Goal: Information Seeking & Learning: Find specific fact

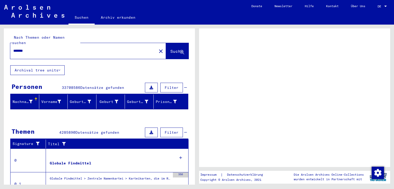
click at [377, 4] on link "DE DE" at bounding box center [383, 6] width 23 height 12
click at [385, 6] on div at bounding box center [385, 6] width 3 height 1
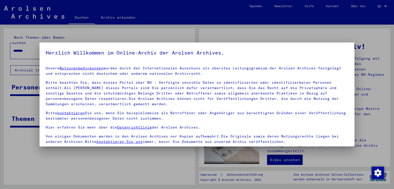
scroll to position [44, 0]
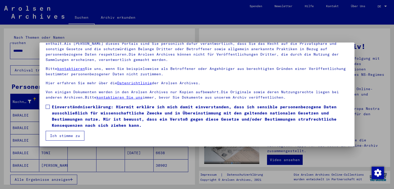
click at [65, 136] on button "Ich stimme zu" at bounding box center [65, 136] width 39 height 10
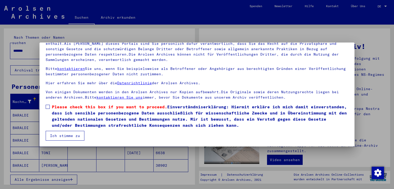
scroll to position [0, 0]
click at [46, 104] on label "Please check this box if you want to proceed. Einverständniserklärung: Hiermit …" at bounding box center [197, 116] width 303 height 25
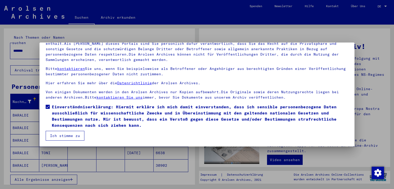
click at [54, 135] on button "Ich stimme zu" at bounding box center [65, 136] width 39 height 10
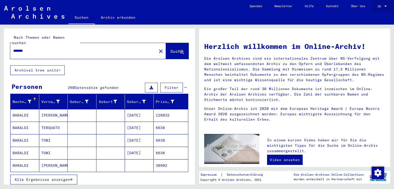
click at [380, 9] on div "DE DE" at bounding box center [383, 5] width 10 height 9
click at [374, 10] on span "English" at bounding box center [373, 9] width 13 height 4
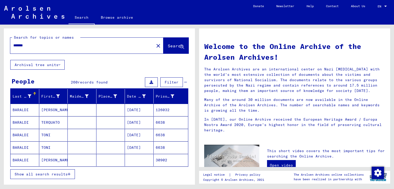
click at [58, 172] on span "Show all search results" at bounding box center [41, 174] width 53 height 5
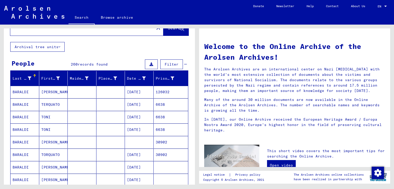
scroll to position [20, 0]
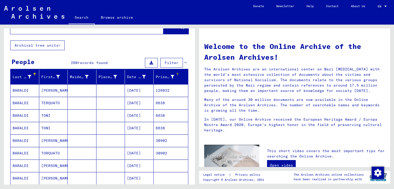
click at [165, 78] on div "Prisoner #" at bounding box center [165, 76] width 19 height 5
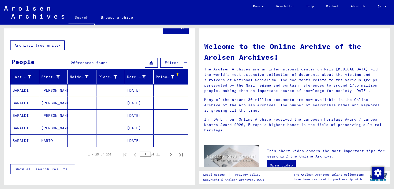
click at [171, 75] on icon at bounding box center [173, 77] width 4 height 4
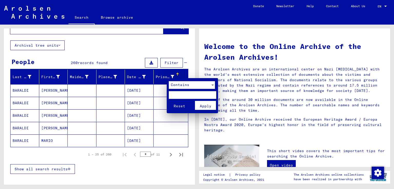
click at [178, 93] on input "text" at bounding box center [192, 95] width 47 height 8
type input "******"
click at [204, 106] on span "Apply" at bounding box center [206, 106] width 12 height 5
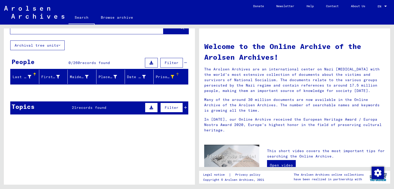
scroll to position [0, 0]
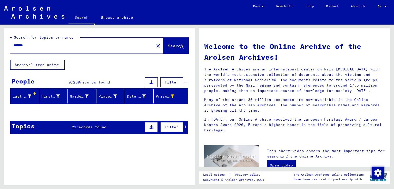
click at [30, 97] on icon at bounding box center [30, 97] width 4 height 4
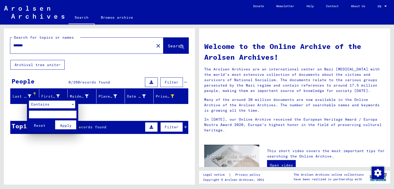
click at [35, 111] on input "text" at bounding box center [52, 115] width 47 height 8
type input "*******"
click at [29, 121] on button "Reset" at bounding box center [39, 125] width 21 height 9
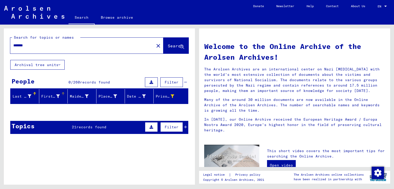
click at [54, 100] on mat-header-cell "First Name" at bounding box center [53, 96] width 29 height 14
click at [56, 95] on icon at bounding box center [58, 97] width 4 height 4
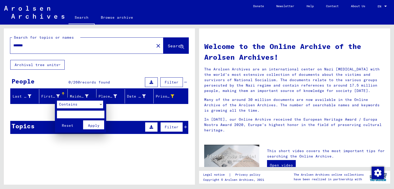
click at [64, 110] on div "Contains" at bounding box center [80, 106] width 46 height 10
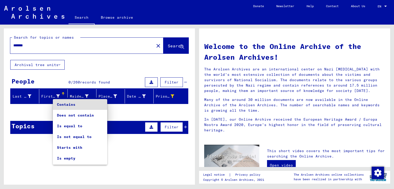
click at [38, 113] on div at bounding box center [197, 94] width 394 height 189
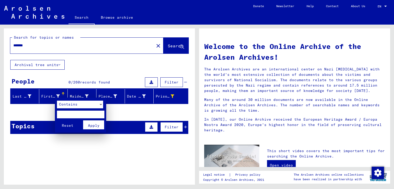
click at [33, 97] on div at bounding box center [197, 94] width 394 height 189
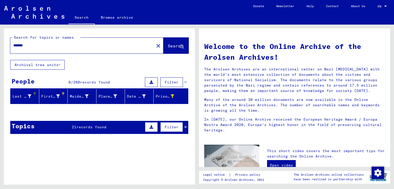
click at [30, 97] on icon at bounding box center [30, 97] width 4 height 4
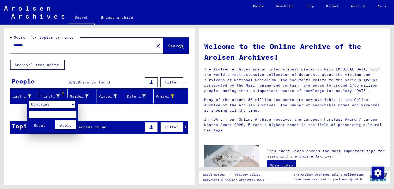
click at [50, 107] on div "Contains" at bounding box center [50, 105] width 42 height 8
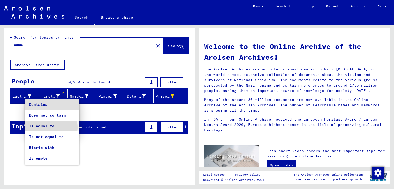
click at [46, 128] on span "Is equal to" at bounding box center [52, 126] width 46 height 11
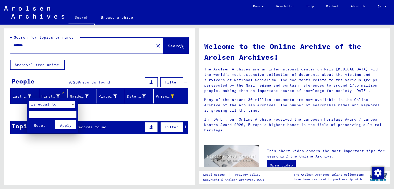
click at [55, 114] on input "text" at bounding box center [52, 115] width 47 height 8
type input "*"
type input "*******"
click at [63, 128] on span "Apply" at bounding box center [66, 125] width 12 height 5
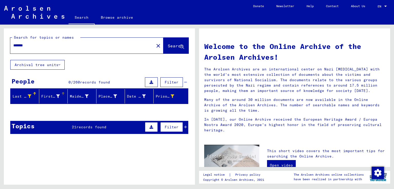
click at [56, 98] on div at bounding box center [58, 96] width 4 height 5
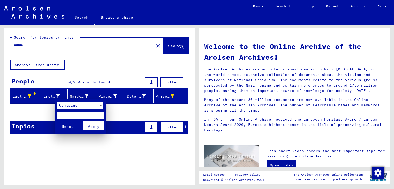
click at [78, 103] on div "Contains" at bounding box center [78, 106] width 42 height 8
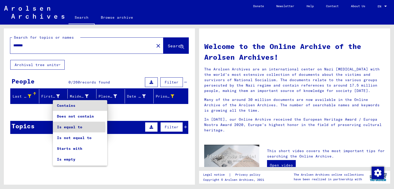
click at [73, 128] on span "Is equal to" at bounding box center [80, 127] width 46 height 11
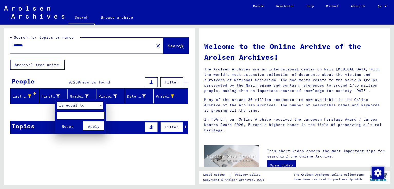
click at [72, 116] on input "text" at bounding box center [80, 116] width 47 height 8
type input "**********"
click at [91, 124] on span "Apply" at bounding box center [94, 126] width 12 height 5
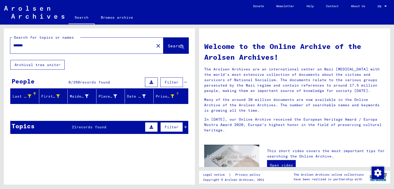
click at [165, 100] on div "Prisoner #" at bounding box center [169, 96] width 26 height 8
click at [171, 96] on icon at bounding box center [173, 97] width 4 height 4
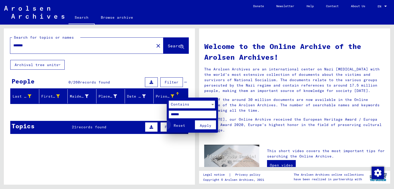
click at [182, 128] on span "Reset" at bounding box center [180, 125] width 12 height 5
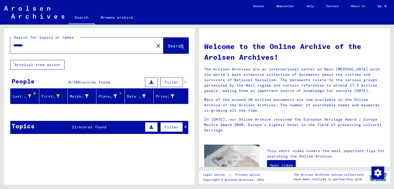
click at [104, 97] on div "Place of Birth" at bounding box center [108, 96] width 19 height 5
click at [113, 95] on icon at bounding box center [115, 97] width 4 height 4
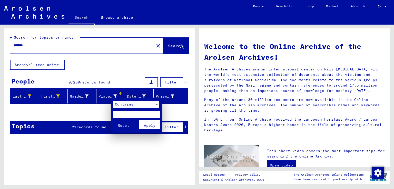
click at [120, 114] on input "text" at bounding box center [136, 115] width 47 height 8
type input "**********"
click at [113, 121] on button "Reset" at bounding box center [123, 125] width 21 height 9
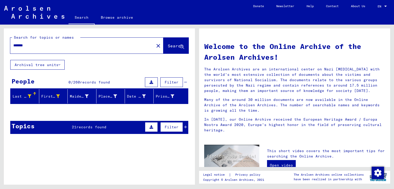
click at [60, 65] on icon at bounding box center [60, 65] width 2 height 4
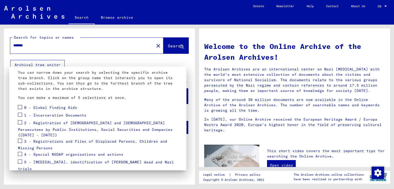
scroll to position [27, 0]
click at [82, 57] on div at bounding box center [197, 94] width 394 height 189
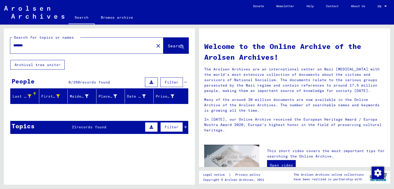
click at [55, 67] on button "Archival tree units" at bounding box center [37, 65] width 54 height 10
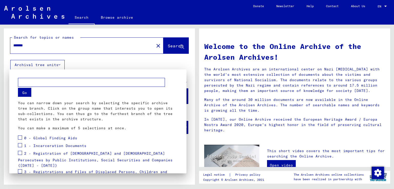
click at [24, 144] on div "1 - Incarceration Documents" at bounding box center [52, 146] width 69 height 8
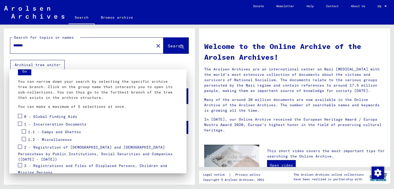
scroll to position [23, 0]
click at [24, 130] on span at bounding box center [24, 131] width 4 height 4
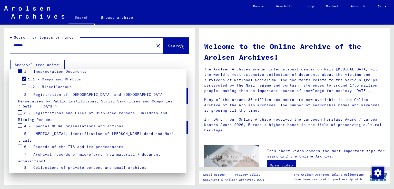
scroll to position [84, 0]
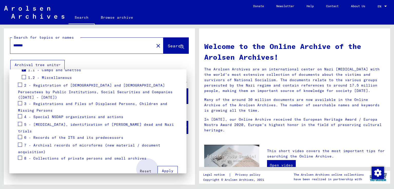
click at [162, 169] on span "Apply" at bounding box center [168, 171] width 12 height 5
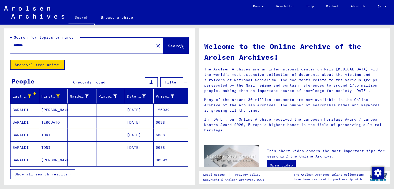
click at [71, 176] on button "Show all search results" at bounding box center [42, 175] width 65 height 10
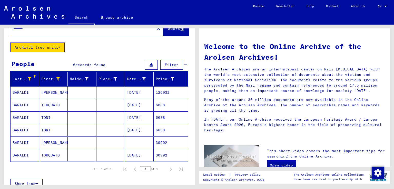
scroll to position [17, 0]
click at [56, 92] on mat-cell "[PERSON_NAME]" at bounding box center [53, 92] width 29 height 12
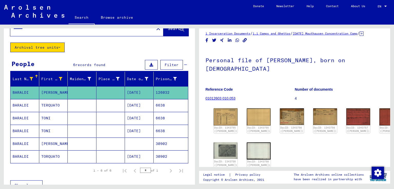
scroll to position [2, 0]
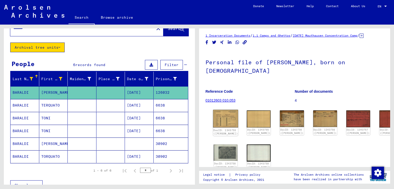
click at [217, 128] on img at bounding box center [225, 119] width 25 height 18
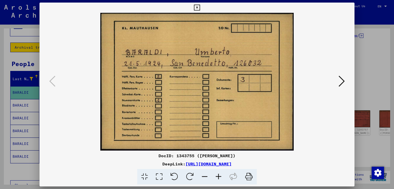
click at [339, 82] on icon at bounding box center [342, 81] width 6 height 12
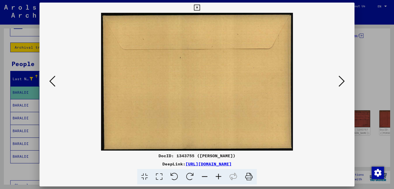
click at [339, 82] on icon at bounding box center [342, 81] width 6 height 12
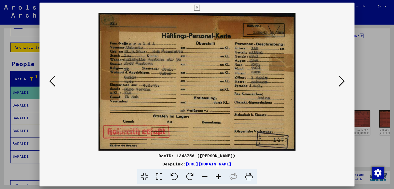
click at [339, 82] on icon at bounding box center [342, 81] width 6 height 12
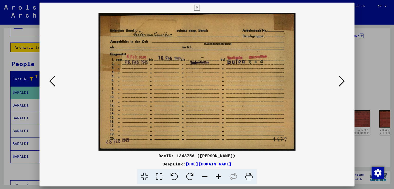
click at [339, 82] on icon at bounding box center [342, 81] width 6 height 12
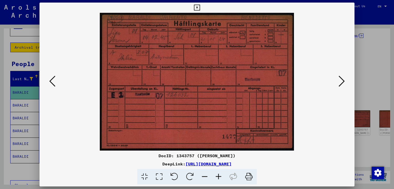
click at [339, 82] on icon at bounding box center [342, 81] width 6 height 12
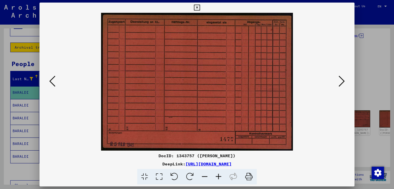
click at [339, 82] on icon at bounding box center [342, 81] width 6 height 12
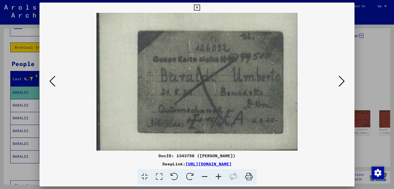
click at [339, 82] on icon at bounding box center [342, 81] width 6 height 12
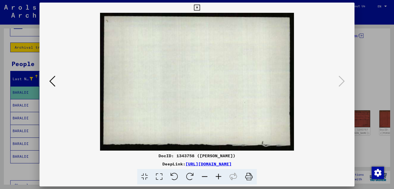
click at [366, 46] on div at bounding box center [197, 94] width 394 height 189
